Goal: Browse casually: Explore the website without a specific task or goal

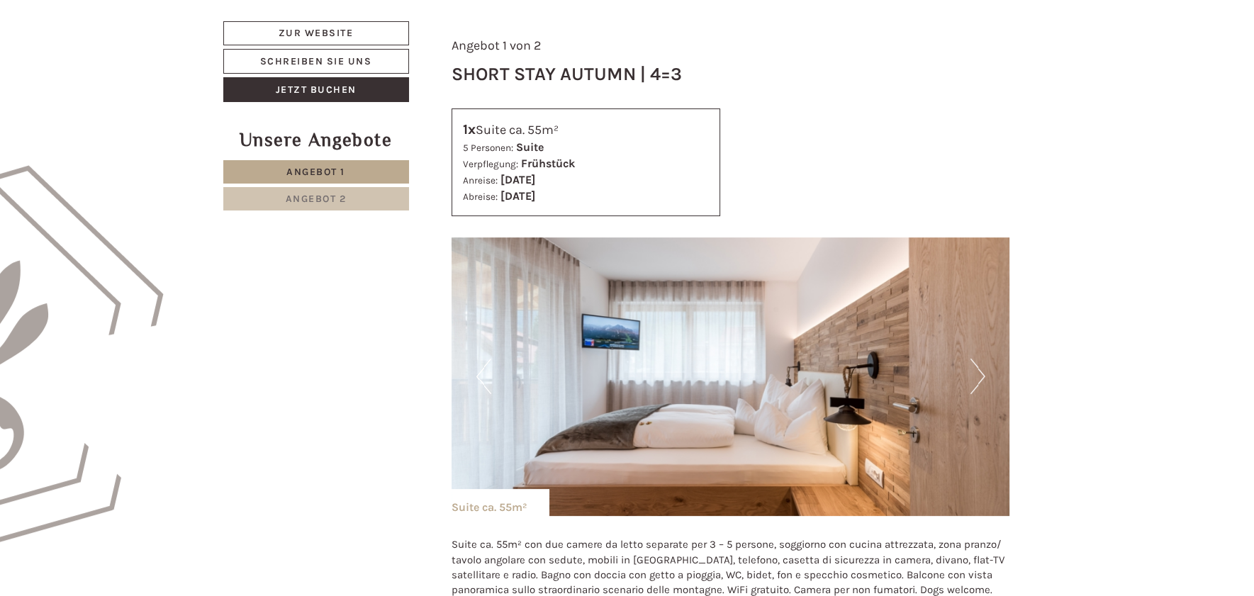
scroll to position [718, 0]
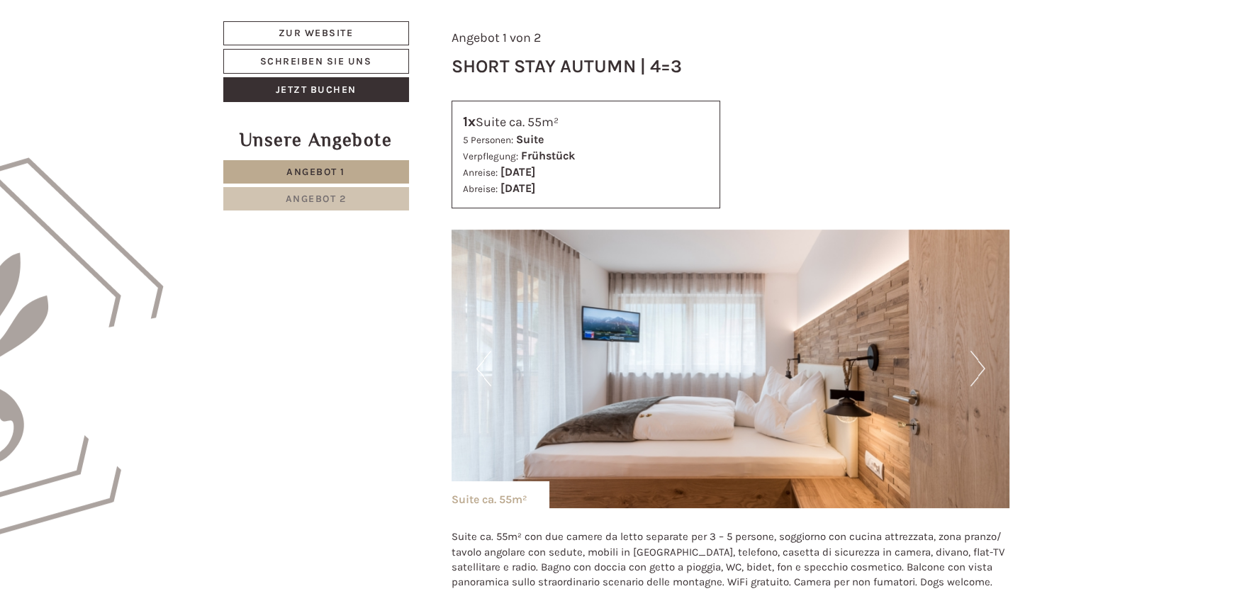
click at [973, 367] on button "Next" at bounding box center [978, 368] width 15 height 35
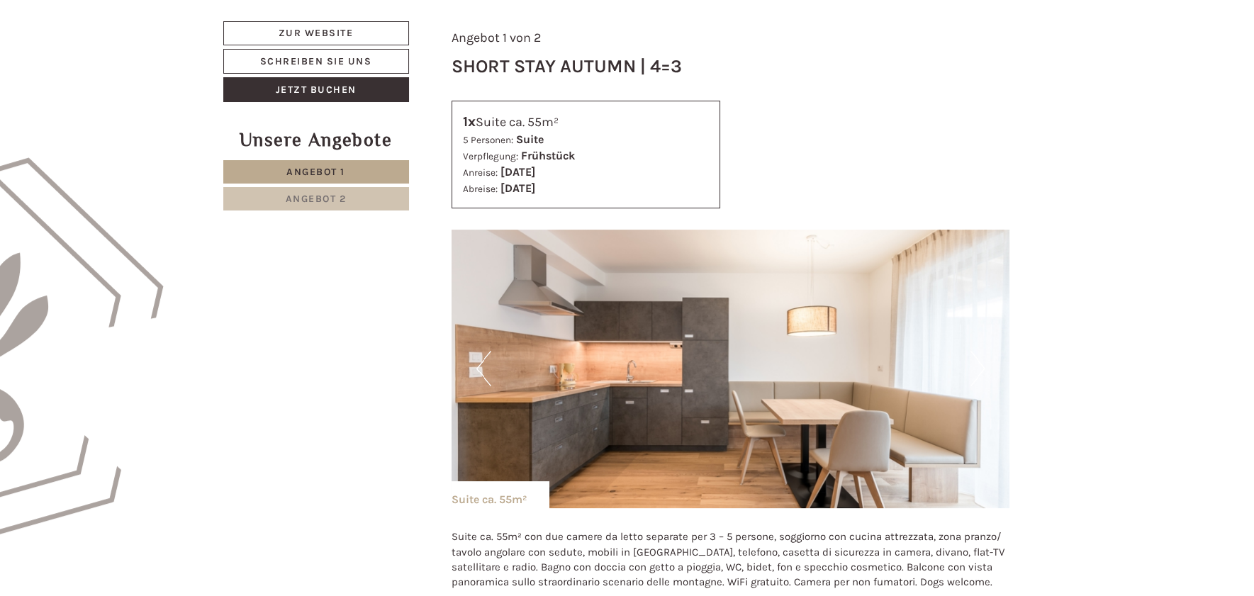
click at [973, 367] on button "Next" at bounding box center [978, 368] width 15 height 35
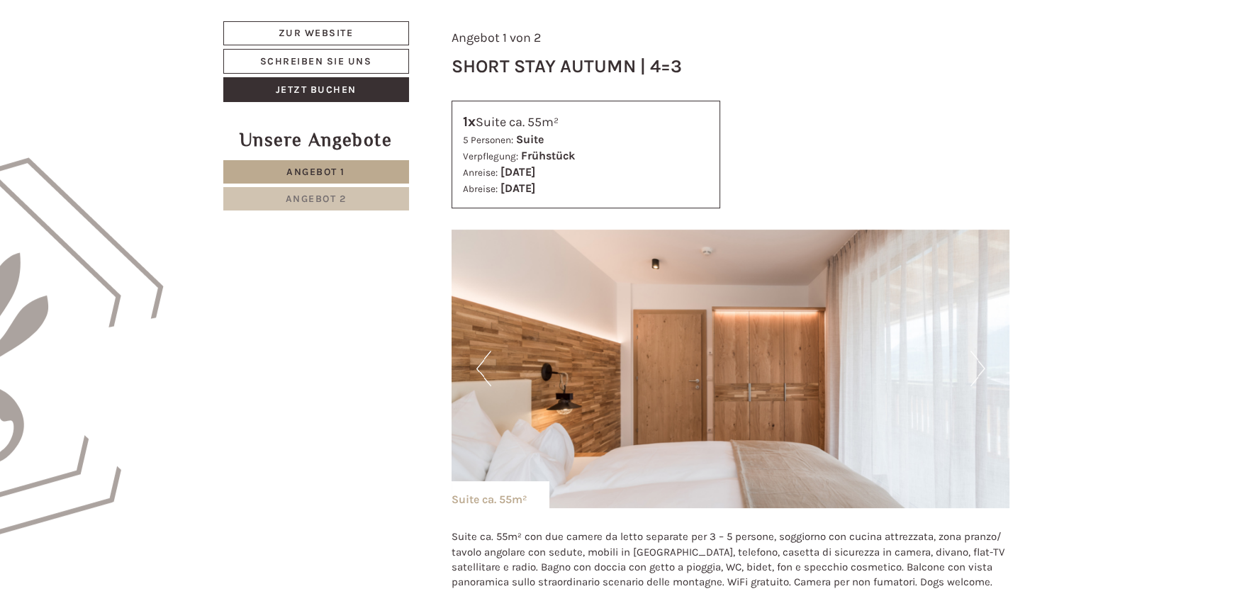
click at [973, 367] on button "Next" at bounding box center [978, 368] width 15 height 35
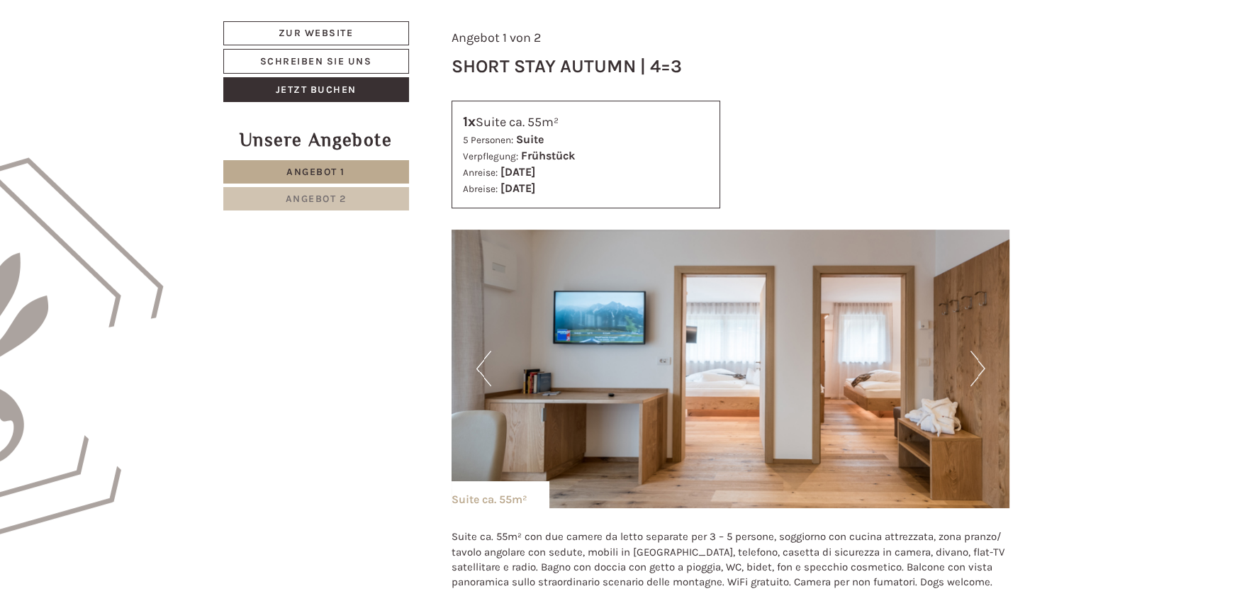
click at [973, 367] on button "Next" at bounding box center [978, 368] width 15 height 35
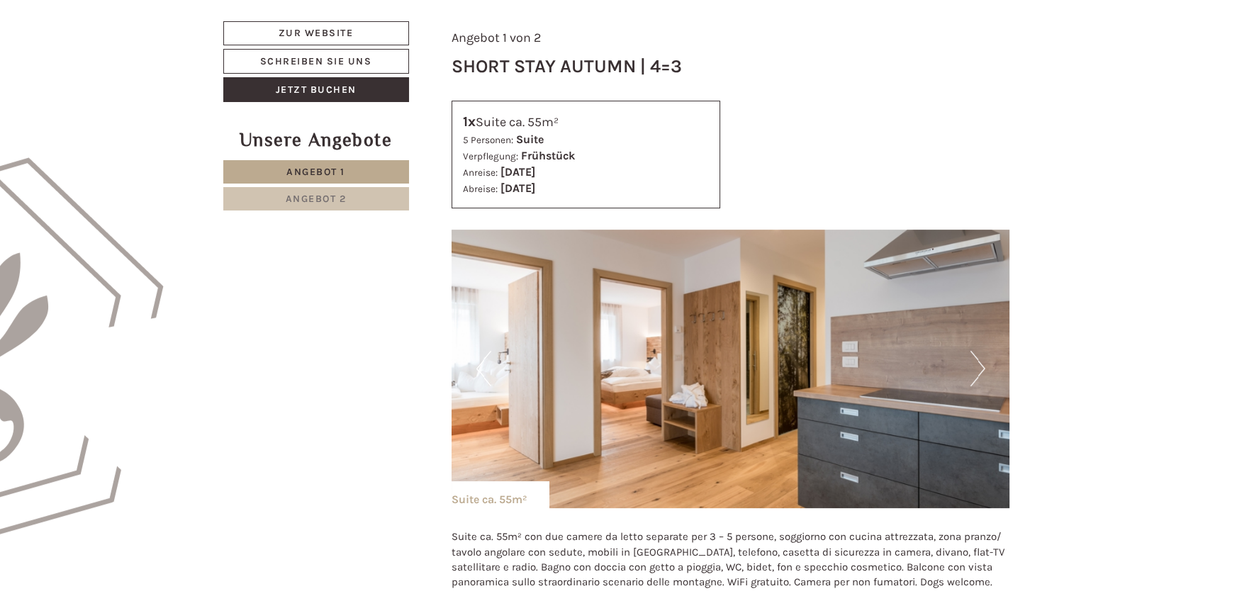
click at [973, 367] on button "Next" at bounding box center [978, 368] width 15 height 35
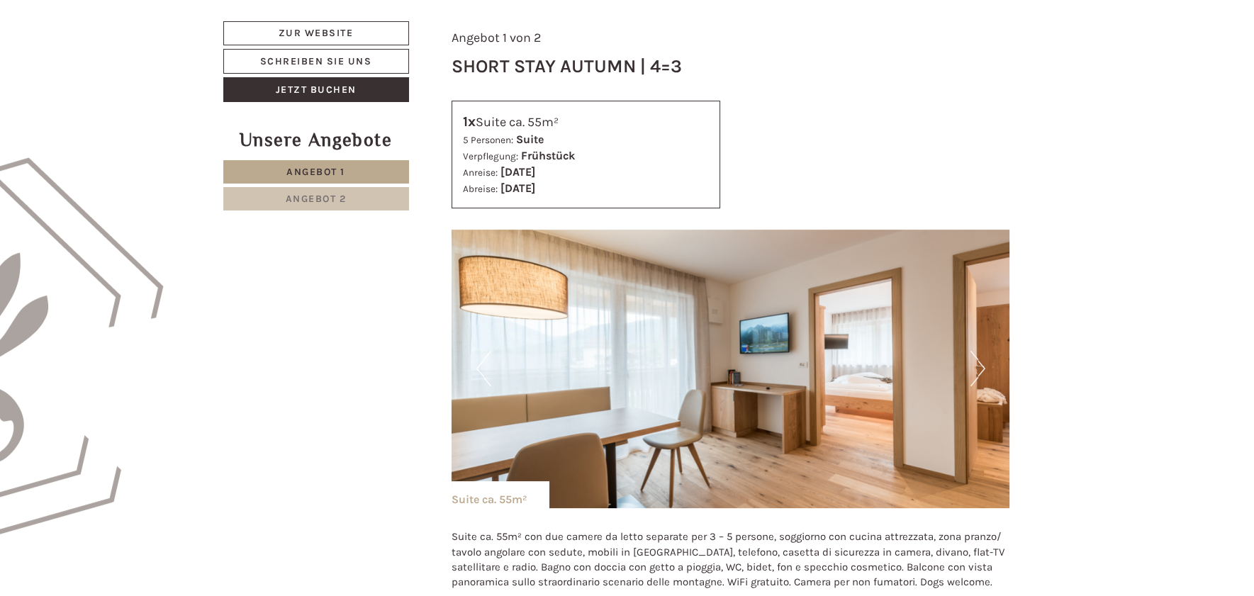
click at [973, 367] on button "Next" at bounding box center [978, 368] width 15 height 35
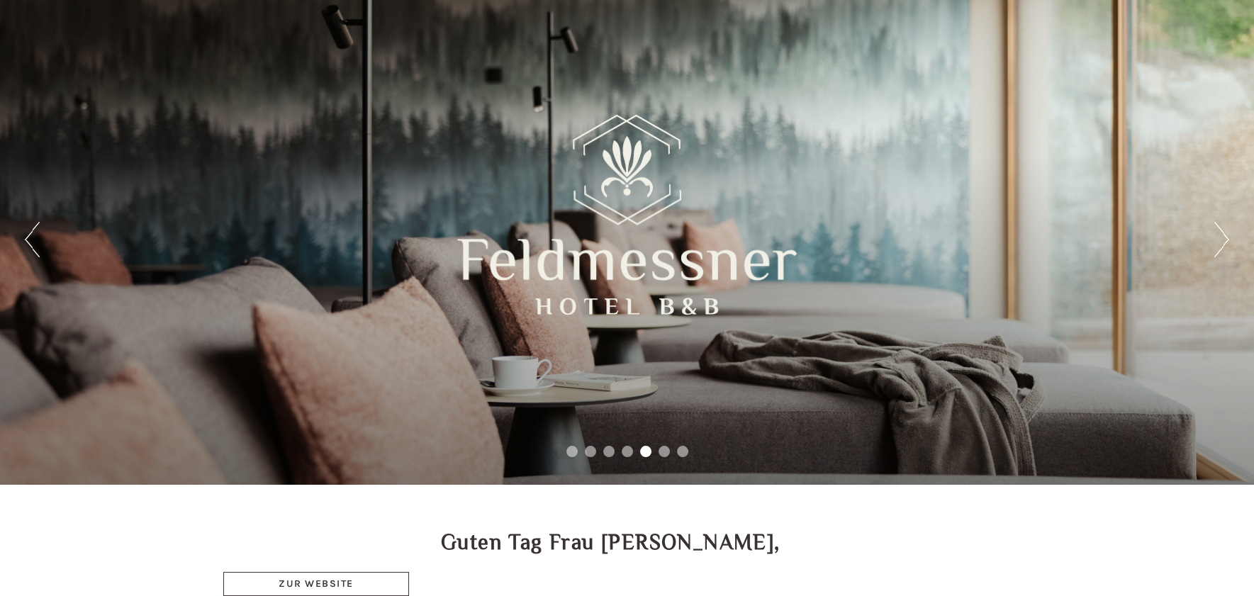
scroll to position [0, 0]
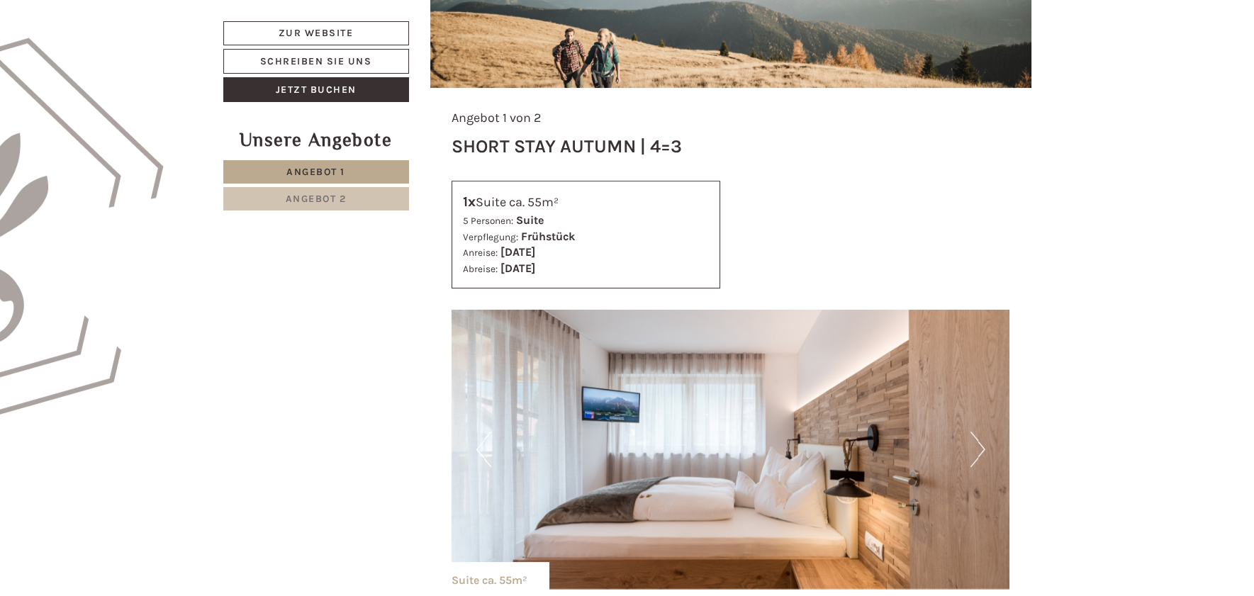
scroll to position [838, 0]
click at [976, 454] on button "Next" at bounding box center [978, 448] width 15 height 35
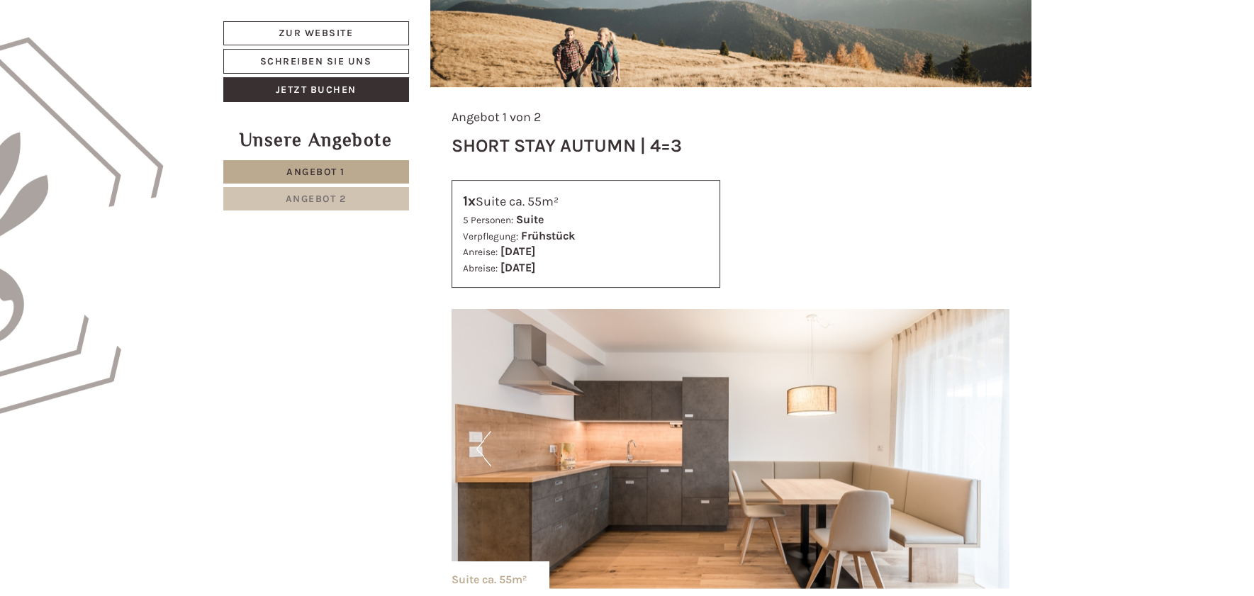
click at [976, 454] on button "Next" at bounding box center [978, 448] width 15 height 35
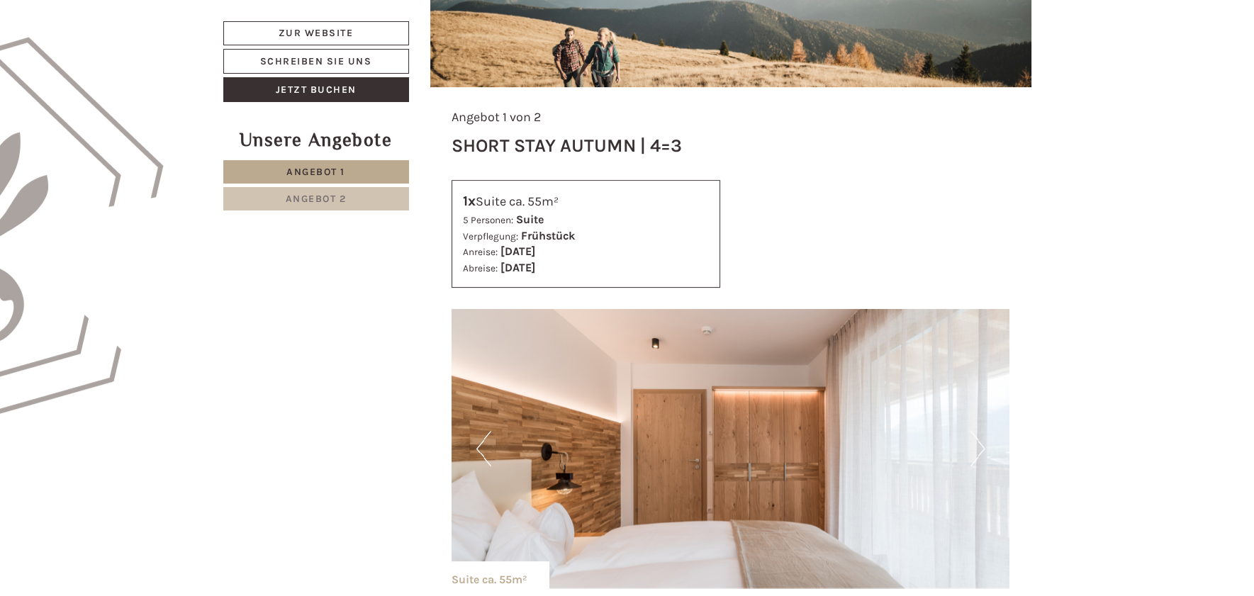
click at [976, 454] on button "Next" at bounding box center [978, 448] width 15 height 35
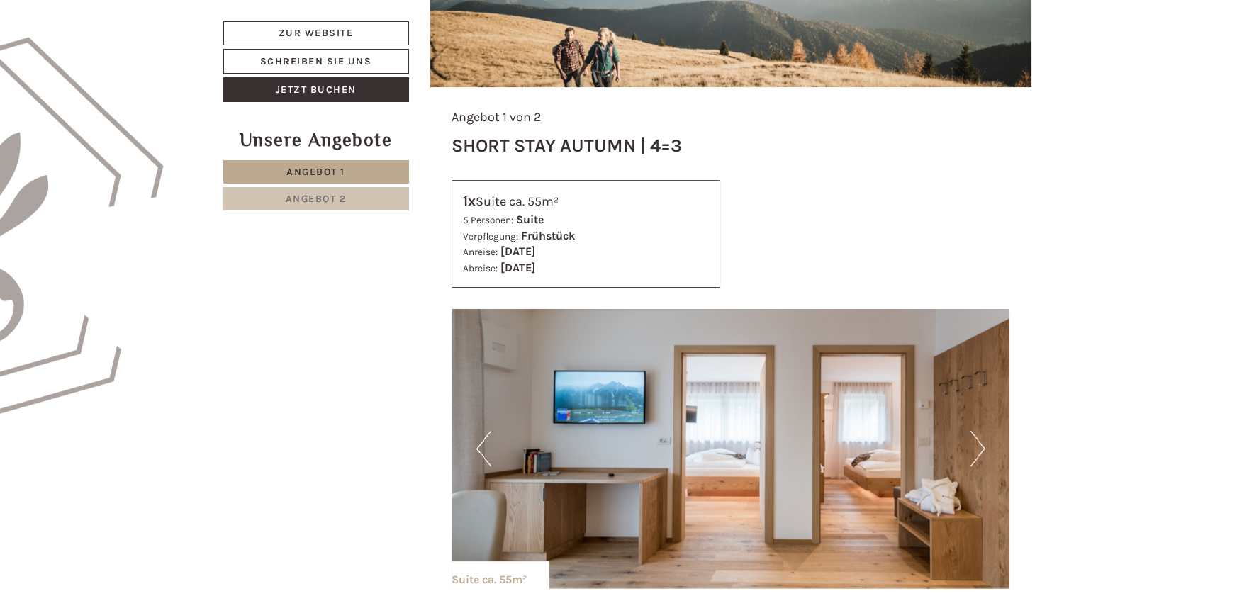
click at [976, 454] on button "Next" at bounding box center [978, 448] width 15 height 35
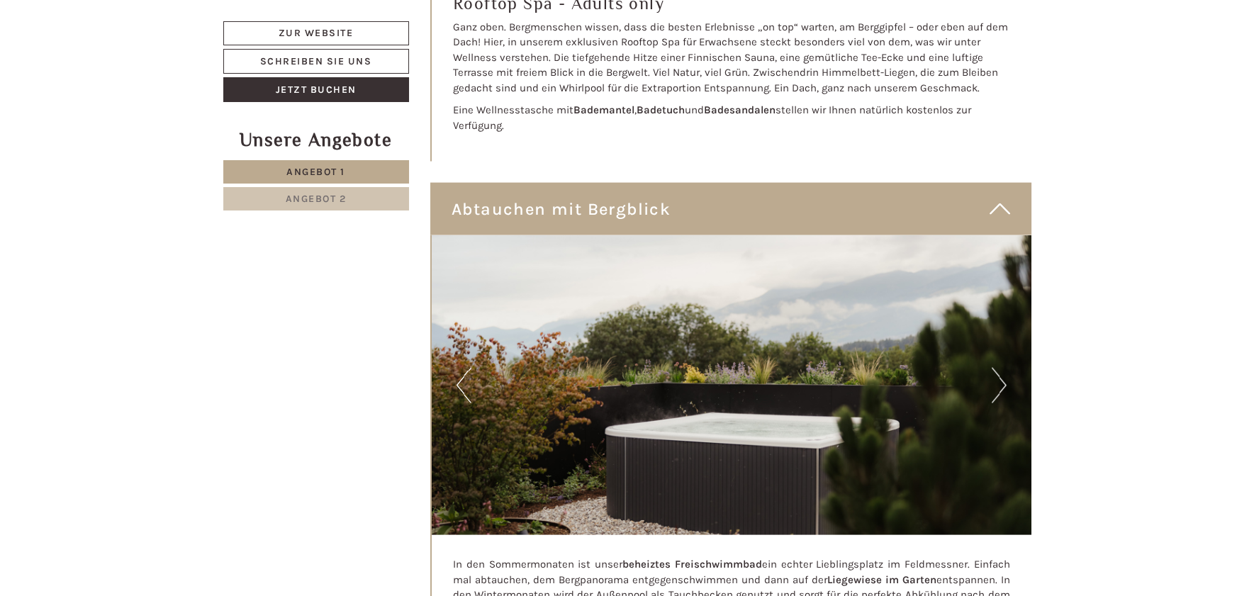
scroll to position [6332, 0]
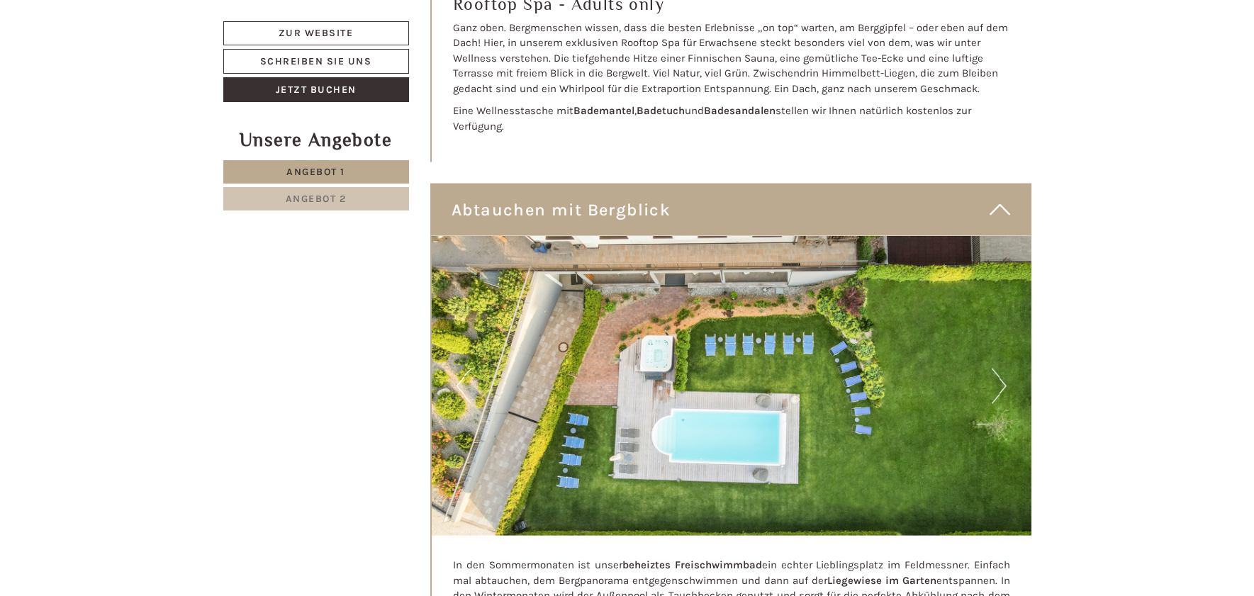
click at [995, 369] on button "Next" at bounding box center [999, 386] width 15 height 35
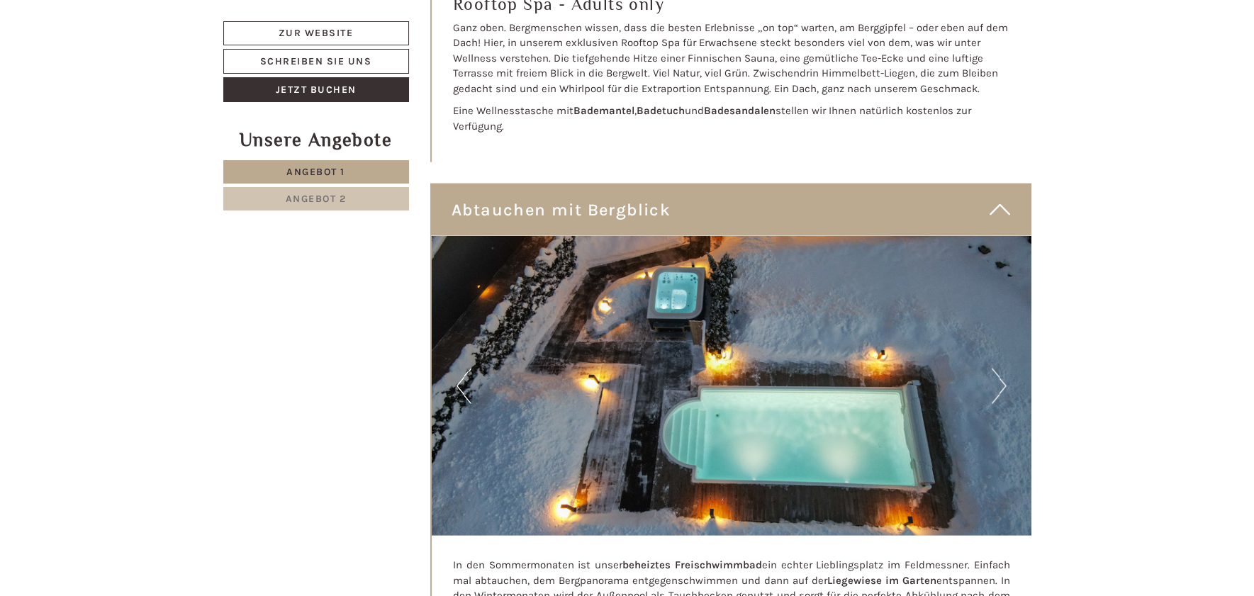
click at [995, 369] on button "Next" at bounding box center [999, 386] width 15 height 35
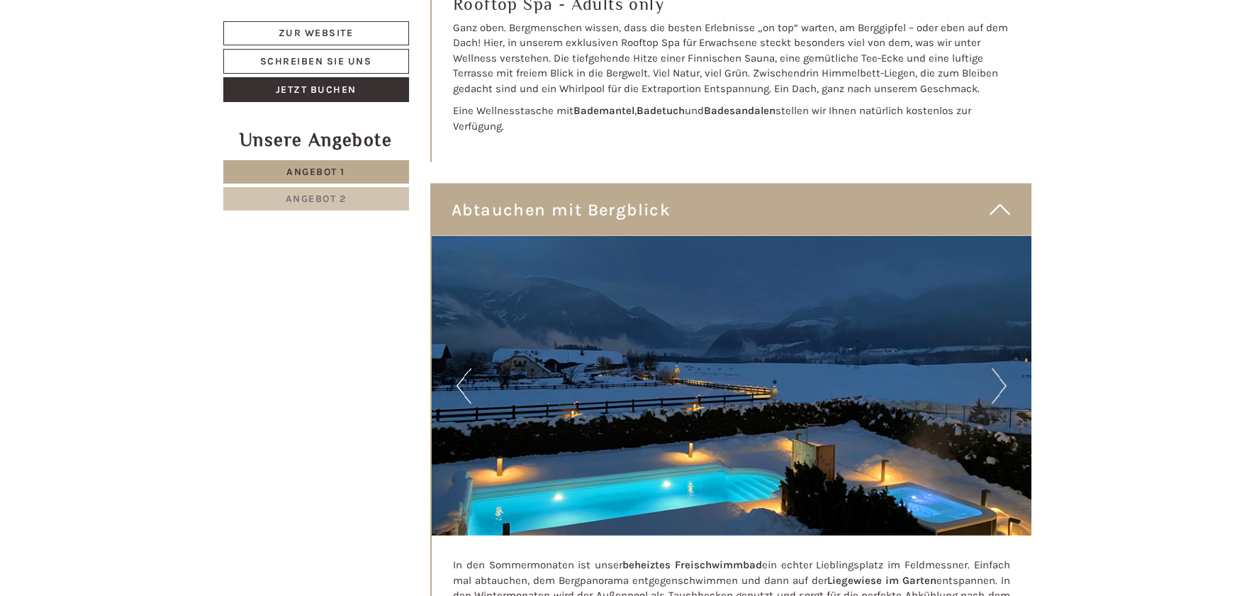
click at [995, 369] on button "Next" at bounding box center [999, 386] width 15 height 35
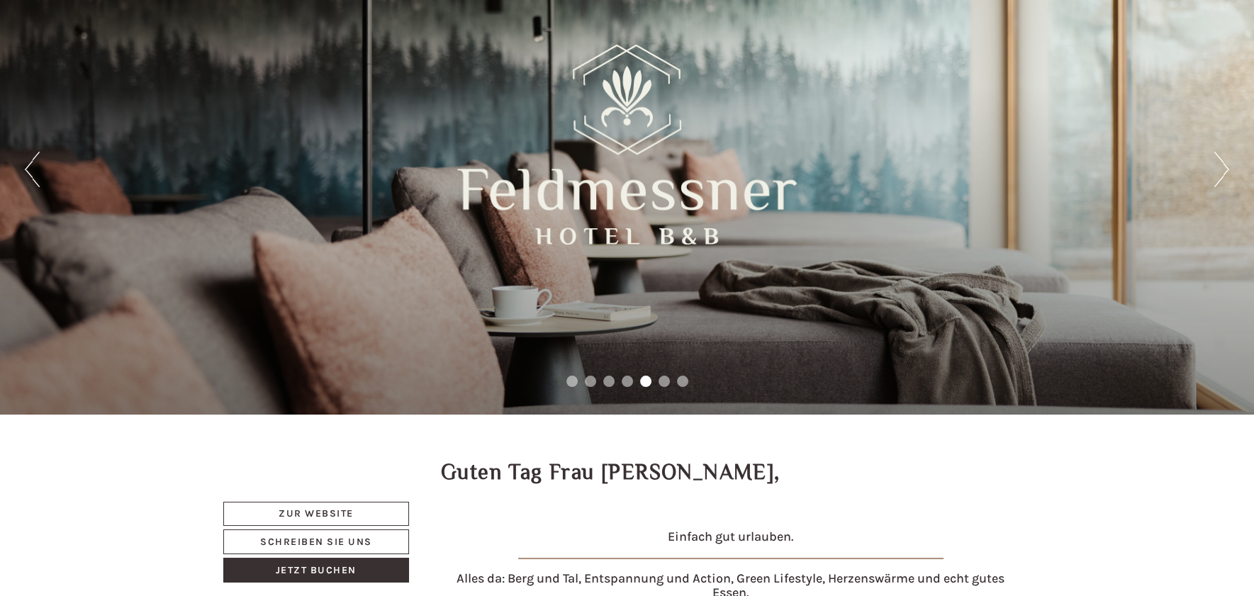
scroll to position [0, 0]
